Goal: Task Accomplishment & Management: Manage account settings

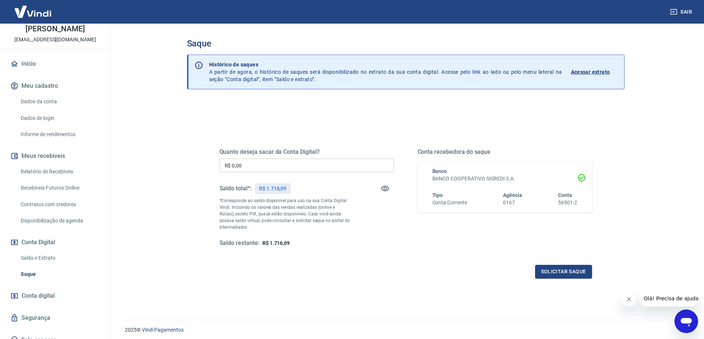
scroll to position [54, 0]
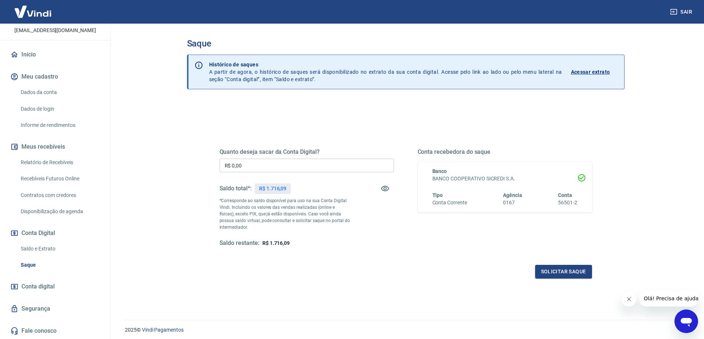
click at [44, 108] on link "Dados de login" at bounding box center [60, 109] width 84 height 15
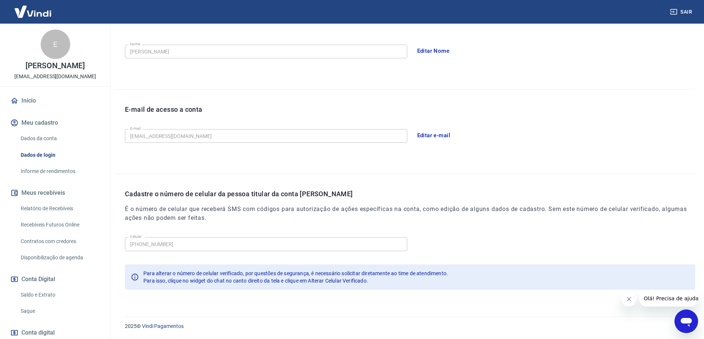
click at [25, 103] on link "Início" at bounding box center [55, 101] width 93 height 16
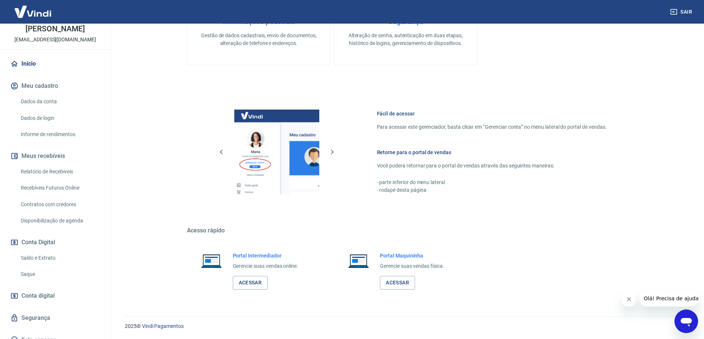
scroll to position [54, 0]
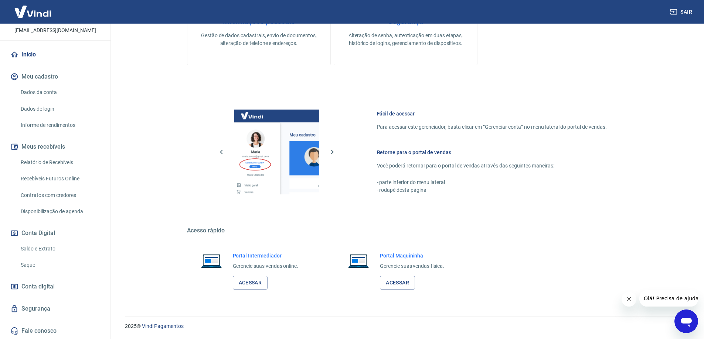
click at [41, 305] on link "Segurança" at bounding box center [55, 309] width 93 height 16
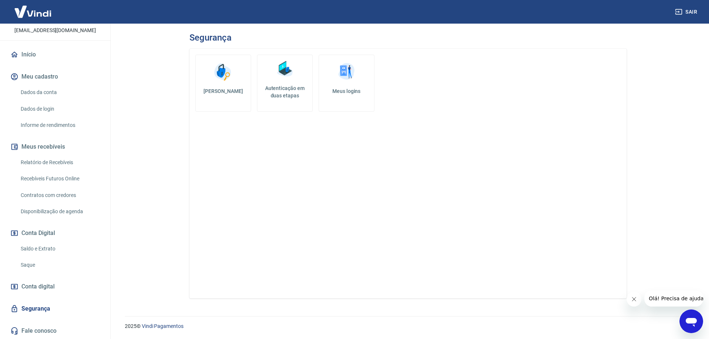
click at [356, 77] on img at bounding box center [346, 72] width 22 height 22
